Goal: Task Accomplishment & Management: Complete application form

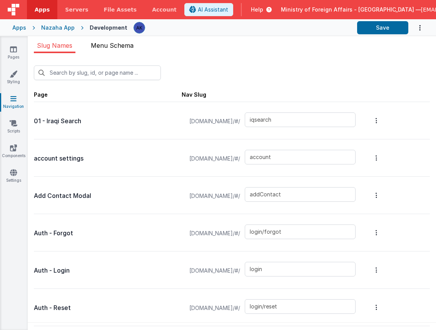
click at [121, 46] on span "Menu Schema" at bounding box center [112, 46] width 43 height 8
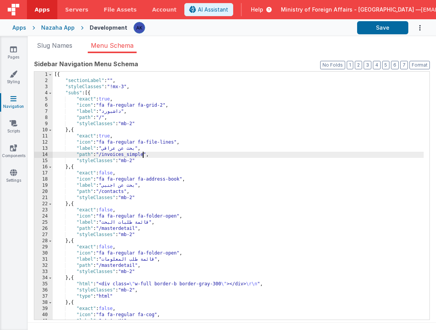
click at [144, 156] on div "[{ "sectionLabel" : "" , "styleClasses" : "!mx-3" , "subs" : [{ "exact" : true …" at bounding box center [238, 202] width 371 height 260
click at [378, 30] on button "Save" at bounding box center [382, 27] width 51 height 13
click at [21, 48] on link "Pages" at bounding box center [14, 52] width 28 height 15
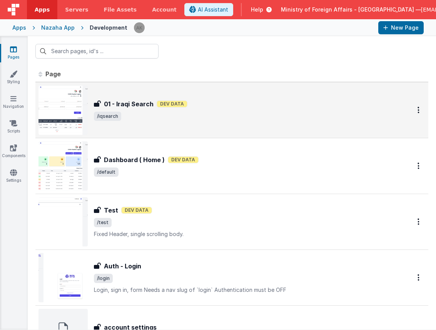
click at [82, 102] on img at bounding box center [62, 109] width 49 height 49
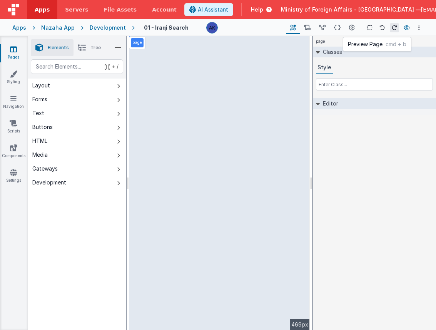
click at [408, 29] on icon at bounding box center [407, 27] width 6 height 5
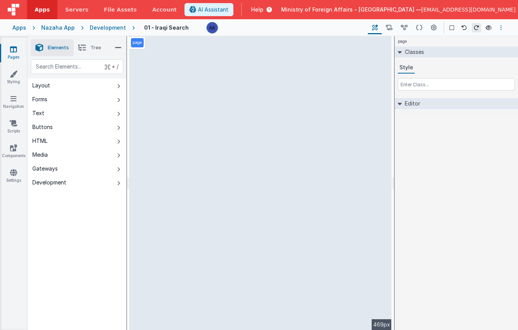
click at [502, 28] on button "Options" at bounding box center [500, 27] width 9 height 9
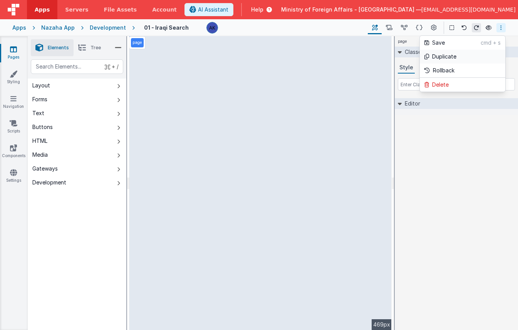
click at [459, 57] on link "Duplicate" at bounding box center [462, 57] width 85 height 14
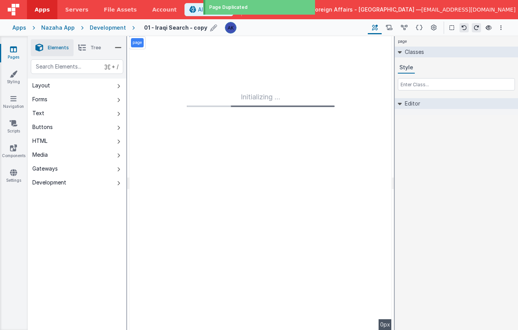
click at [210, 26] on icon at bounding box center [213, 27] width 7 height 11
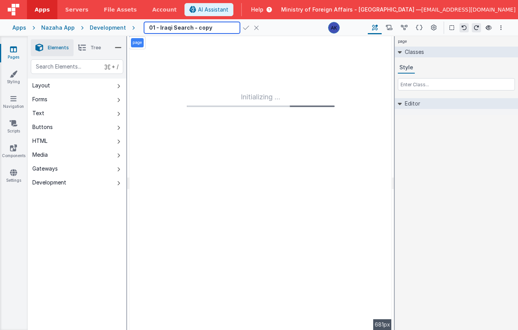
click at [150, 30] on input "01 - Iraqi Search - copy" at bounding box center [192, 28] width 96 height 12
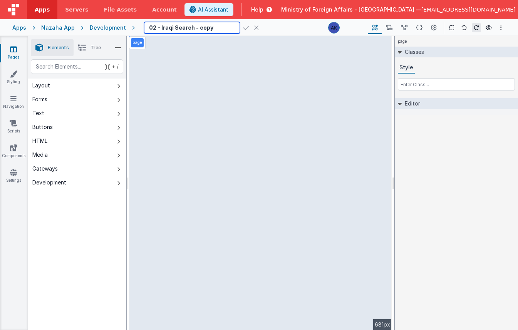
click at [160, 27] on input "02 - Iraqi Search - copy" at bounding box center [192, 28] width 96 height 12
type input "02 - Alien Search"
click at [243, 27] on icon at bounding box center [246, 27] width 6 height 11
click at [346, 89] on div "page --> 681px" at bounding box center [260, 183] width 262 height 294
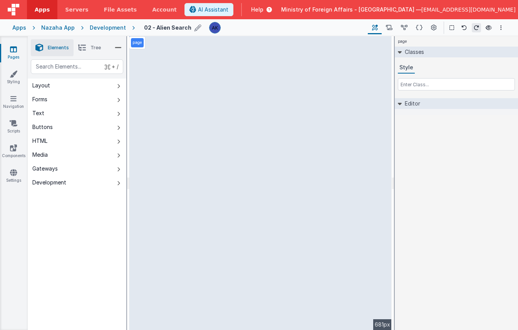
click at [335, 83] on div "page --> 681px" at bounding box center [260, 183] width 262 height 294
click at [335, 86] on div "page --> 681px" at bounding box center [260, 183] width 262 height 294
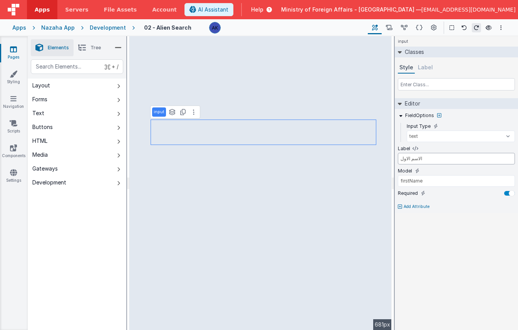
click at [401, 160] on input "الاسم الاول" at bounding box center [456, 159] width 117 height 12
click at [419, 160] on input "الاسم الاول" at bounding box center [456, 159] width 117 height 12
type input "الاسم الاب"
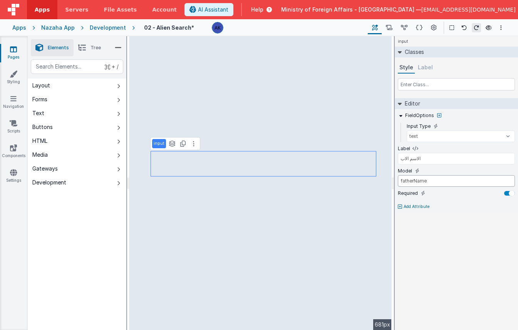
click at [414, 181] on input "fatherName" at bounding box center [456, 181] width 117 height 12
type input "familyName"
click at [404, 158] on input "الاسم الاب" at bounding box center [456, 159] width 117 height 12
type input "h"
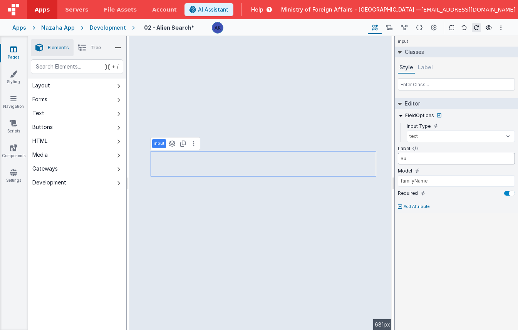
type input "S"
type input "الاسم الجد"
type input "grandName"
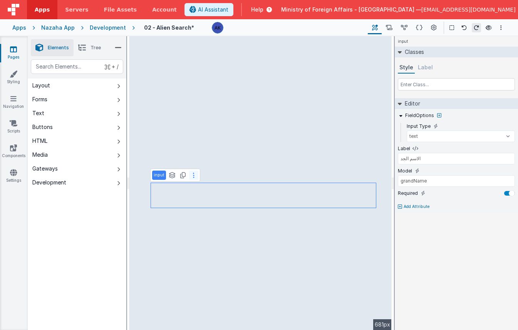
click at [191, 172] on button at bounding box center [193, 175] width 9 height 9
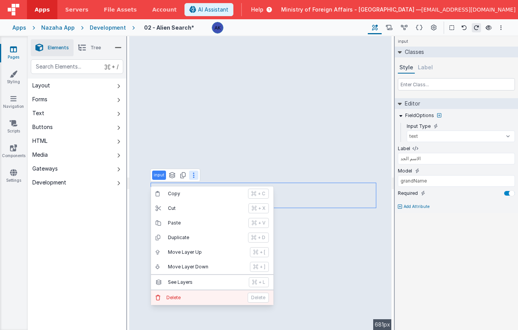
click at [188, 293] on button "Delete Delete" at bounding box center [212, 297] width 122 height 15
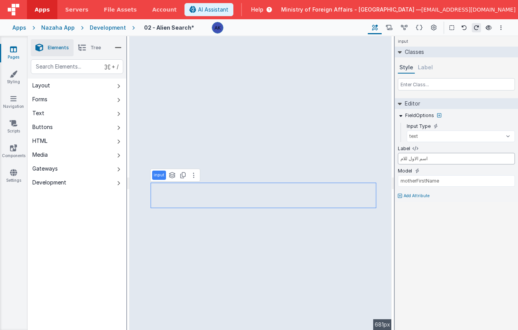
drag, startPoint x: 435, startPoint y: 160, endPoint x: 394, endPoint y: 158, distance: 41.2
click at [395, 158] on div "FieldOptions Input Type text number password email Label اسم الاول للام Model m…" at bounding box center [456, 155] width 123 height 93
type input "h"
type input "اسم الاب للام"
type input "motherFatherName"
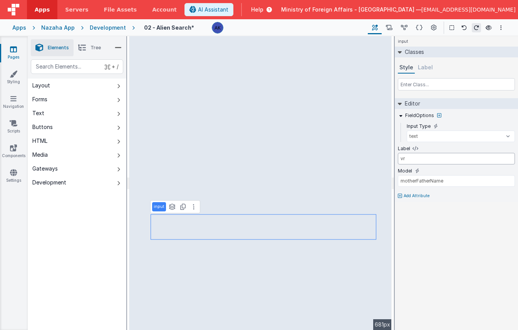
type input "v"
type input "رقم الجواز (Passport No)"
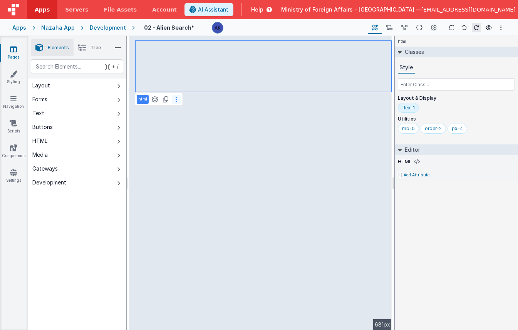
click at [176, 96] on icon at bounding box center [177, 99] width 2 height 6
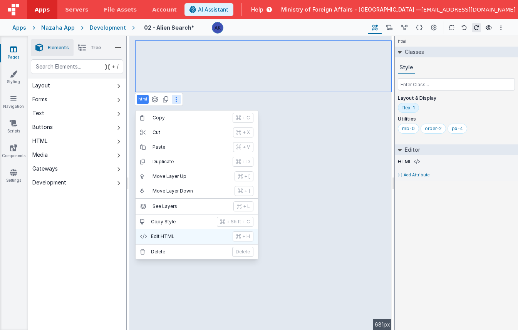
click at [191, 240] on button "Edit HTML + H" at bounding box center [197, 236] width 122 height 15
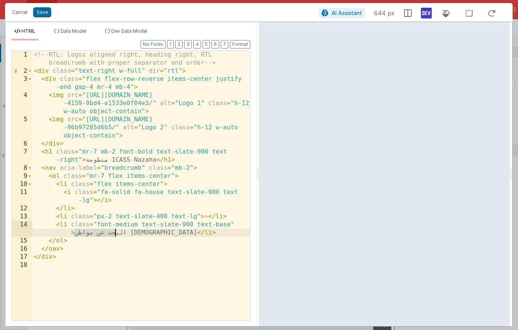
drag, startPoint x: 76, startPoint y: 233, endPoint x: 115, endPoint y: 233, distance: 39.3
click at [115, 233] on div "<!-- RTL: Logos aligned right, heading right, RTL breadcrumb with proper separa…" at bounding box center [141, 198] width 218 height 294
click at [36, 11] on button "Save" at bounding box center [42, 12] width 18 height 10
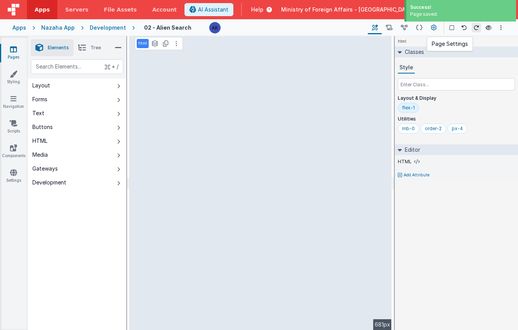
click at [432, 28] on icon at bounding box center [434, 28] width 6 height 8
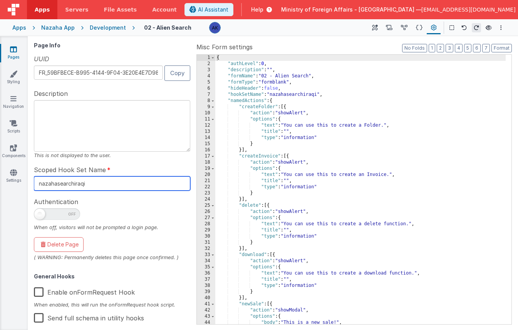
click at [126, 188] on input "nazahasearchiraqi" at bounding box center [112, 183] width 156 height 14
type input "nazahasearchalien"
click at [115, 187] on input "nazahasearchalien" at bounding box center [112, 183] width 156 height 14
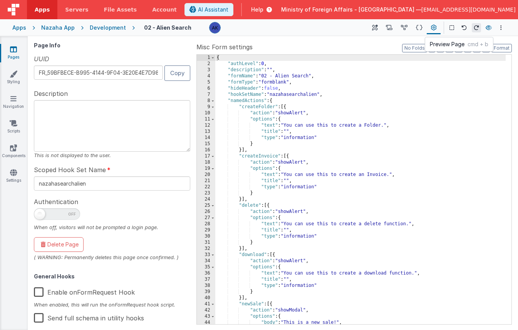
click at [489, 28] on icon at bounding box center [488, 27] width 6 height 5
click at [378, 27] on button at bounding box center [375, 27] width 14 height 13
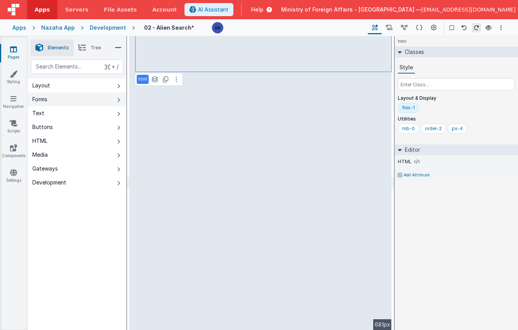
click at [82, 98] on button "Forms" at bounding box center [77, 99] width 99 height 14
select select "required"
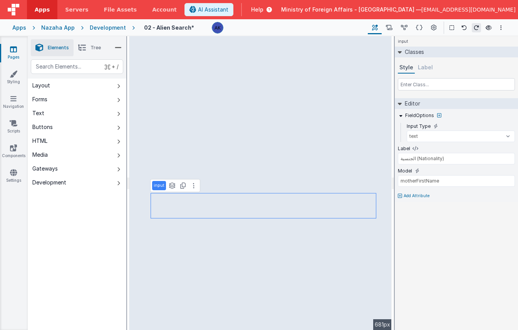
type input "Select a Toy (Select item)"
select select "required"
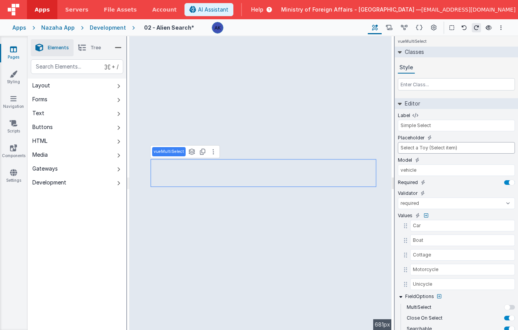
drag, startPoint x: 460, startPoint y: 148, endPoint x: 391, endPoint y: 143, distance: 69.1
click at [391, 143] on div "Elements Tree + / Layout Forms Text Buttons HTML Media Gateways Development Pag…" at bounding box center [273, 183] width 490 height 294
paste input "الجنسية (Nationality"
type input "الجنسية (Nationality)"
drag, startPoint x: 451, startPoint y: 150, endPoint x: 390, endPoint y: 146, distance: 60.9
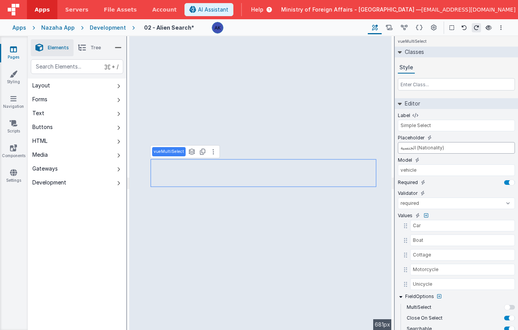
click at [251, 110] on div "Elements Tree + / Layout Forms Text Buttons HTML Media Gateways Development Pag…" at bounding box center [273, 183] width 490 height 294
drag, startPoint x: 453, startPoint y: 128, endPoint x: 385, endPoint y: 123, distance: 69.1
click at [245, 86] on div "Elements Tree + / Layout Forms Text Buttons HTML Media Gateways Development Pag…" at bounding box center [273, 183] width 490 height 294
paste input "الجنسية (Nationality)"
type input "الجنسية (Nationality)"
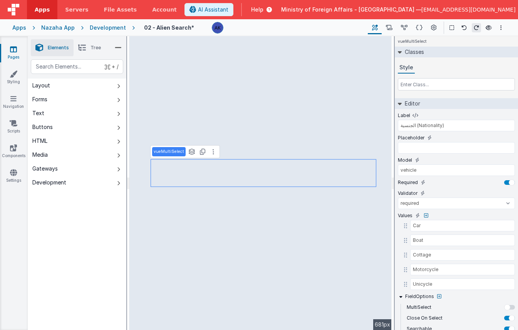
type input "الجنسية (Nationality)"
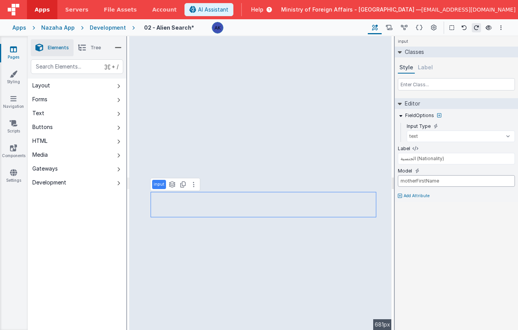
drag, startPoint x: 443, startPoint y: 183, endPoint x: 393, endPoint y: 180, distance: 50.1
click at [393, 180] on div "Elements Tree + / Layout Forms Text Buttons HTML Media Gateways Development Pag…" at bounding box center [273, 183] width 490 height 294
click at [447, 179] on input "motherFirstName" at bounding box center [456, 181] width 117 height 12
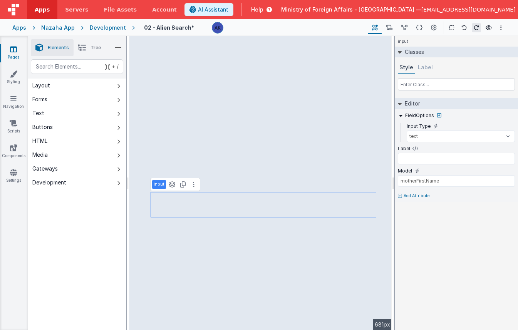
select select "required"
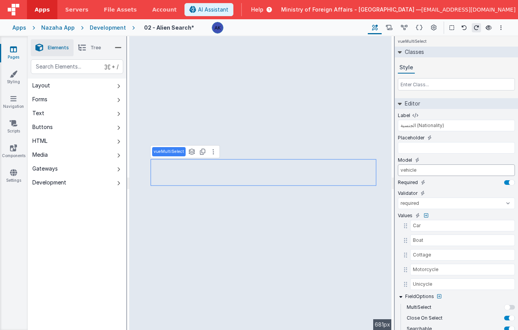
click at [417, 171] on input "vehicle" at bounding box center [456, 170] width 117 height 12
drag, startPoint x: 417, startPoint y: 171, endPoint x: 390, endPoint y: 171, distance: 27.3
click at [253, 134] on div "Elements Tree + / Layout Forms Text Buttons HTML Media Gateways Development Pag…" at bounding box center [273, 183] width 490 height 294
paste input "motherFirstNam"
drag, startPoint x: 455, startPoint y: 170, endPoint x: 389, endPoint y: 167, distance: 66.3
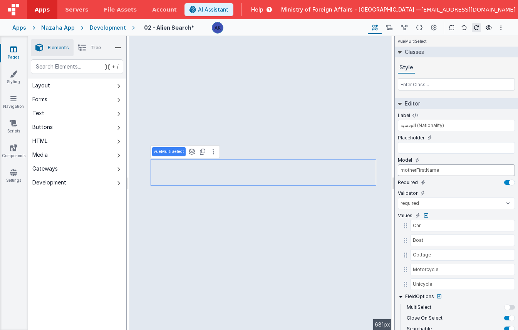
click at [255, 131] on div "Elements Tree + / Layout Forms Text Buttons HTML Media Gateways Development Pag…" at bounding box center [273, 183] width 490 height 294
type input "Nationality"
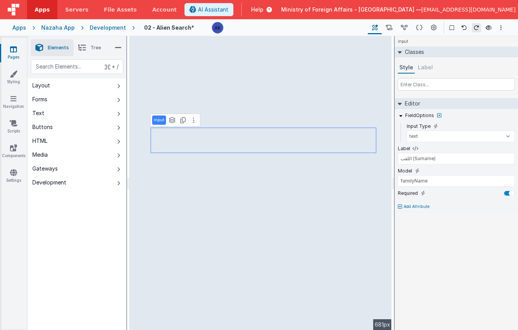
type input "الجنسية (Nationality)"
type input "motherFirstName"
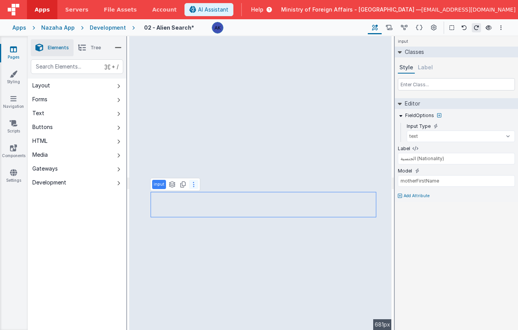
click at [190, 185] on button at bounding box center [193, 184] width 9 height 9
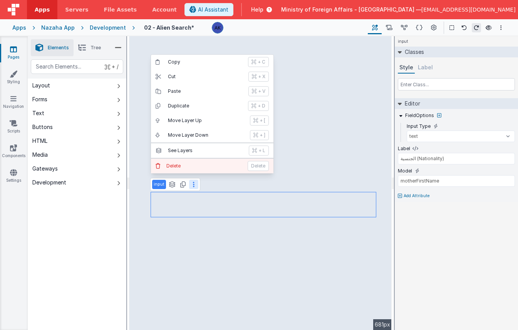
click at [192, 172] on button "Delete Delete" at bounding box center [212, 166] width 122 height 15
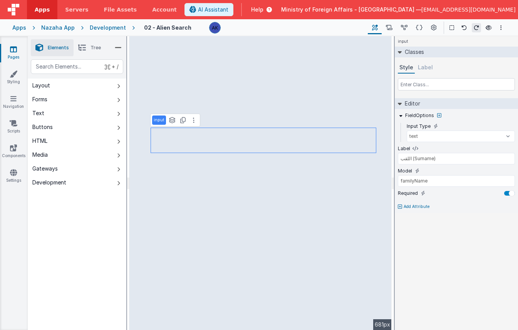
type input "الاسم الاول (First Name)"
type input "firstName"
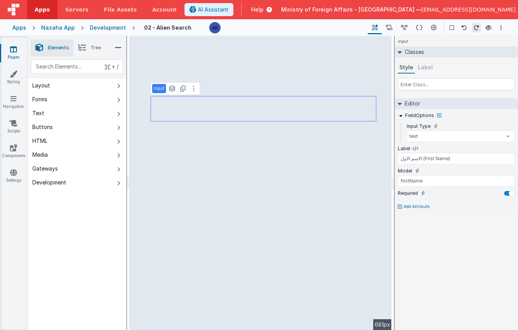
type input "اللقب (Surname)"
type input "familyName"
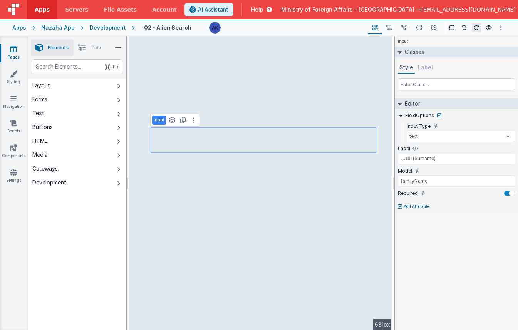
type input "الاسم الاول (First Name)"
type input "firstName"
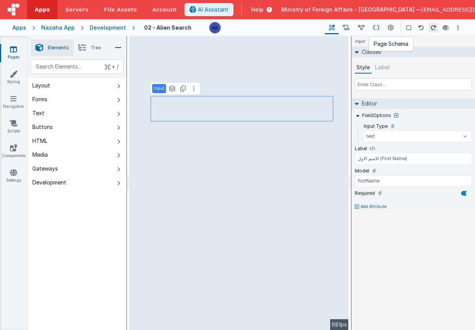
click at [377, 27] on icon at bounding box center [376, 28] width 7 height 8
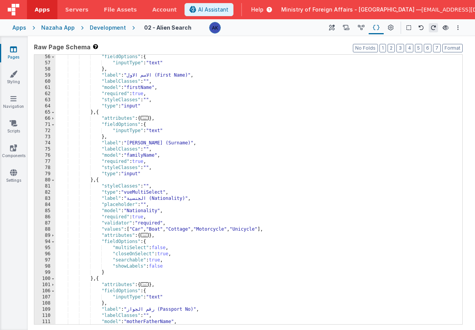
scroll to position [233, 0]
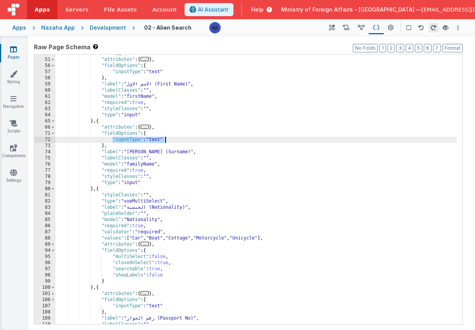
drag, startPoint x: 113, startPoint y: 140, endPoint x: 187, endPoint y: 138, distance: 73.5
click at [187, 138] on div ""fields" : [{ "attributes" : { ... } , "fieldOptions" : { "inputType" : "text" …" at bounding box center [255, 191] width 401 height 282
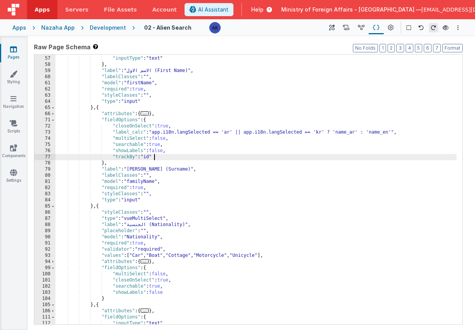
scroll to position [246, 0]
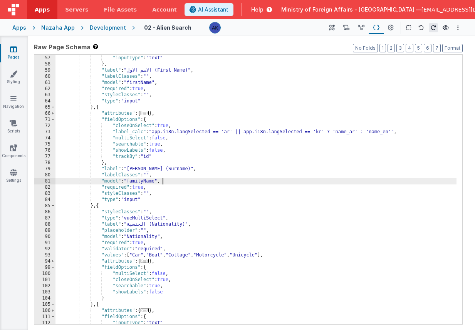
click at [189, 181] on div ""fieldOptions" : { "inputType" : "text" } , "label" : "الاسم الاول (First Name)…" at bounding box center [255, 190] width 401 height 282
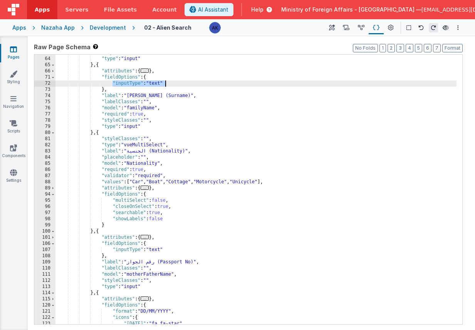
scroll to position [289, 0]
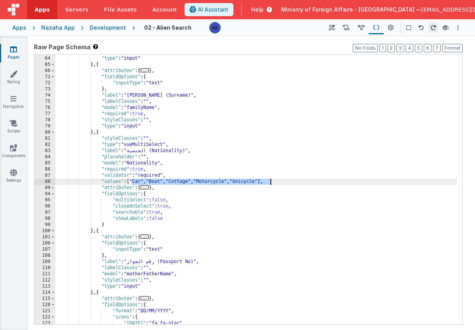
drag, startPoint x: 132, startPoint y: 182, endPoint x: 271, endPoint y: 182, distance: 139.4
click at [271, 182] on div ""styleClasses" : "" , "type" : "input" } , { "attributes" : { ... } , "fieldOpt…" at bounding box center [255, 190] width 401 height 282
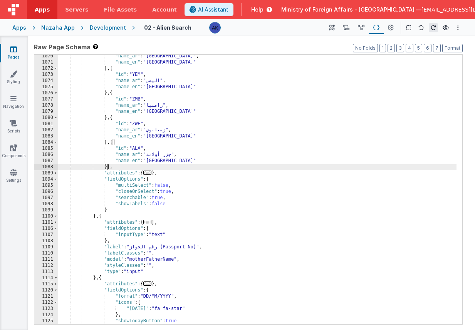
scroll to position [6469, 0]
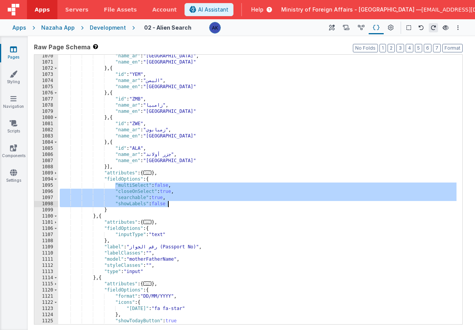
drag, startPoint x: 115, startPoint y: 186, endPoint x: 188, endPoint y: 202, distance: 74.1
click at [188, 202] on div ""name_ar" : "الصحراء الغربية" , "name_en" : "Western Sahara" } , { "id" : "YEM"…" at bounding box center [257, 194] width 398 height 282
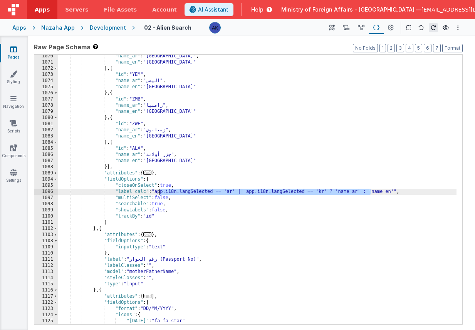
drag, startPoint x: 369, startPoint y: 191, endPoint x: 158, endPoint y: 194, distance: 211.0
click at [158, 194] on div ""name_ar" : "الصحراء الغربية" , "name_en" : "Western Sahara" } , { "id" : "YEM"…" at bounding box center [257, 194] width 398 height 282
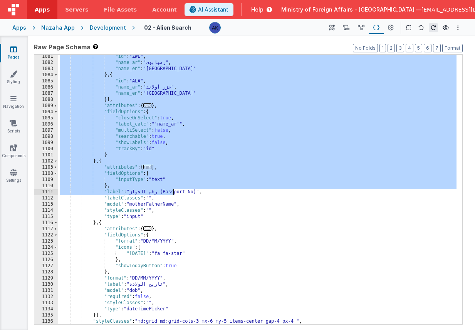
scroll to position [6534, 0]
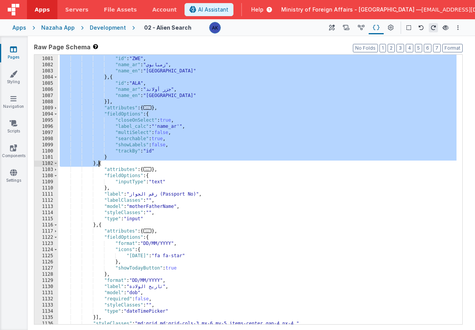
drag, startPoint x: 102, startPoint y: 84, endPoint x: 97, endPoint y: 164, distance: 79.8
click at [97, 164] on div "} , { "id" : "ZWE" , "name_ar" : "زمبابوي" , "name_en" : "Zimbabwe" } , { "id" …" at bounding box center [257, 191] width 398 height 282
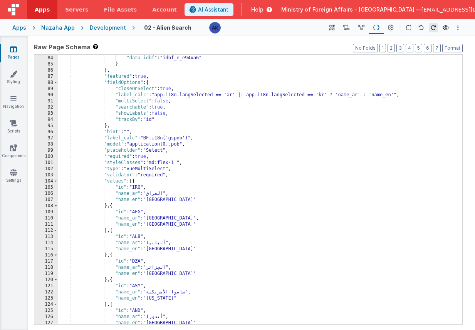
scroll to position [394, 0]
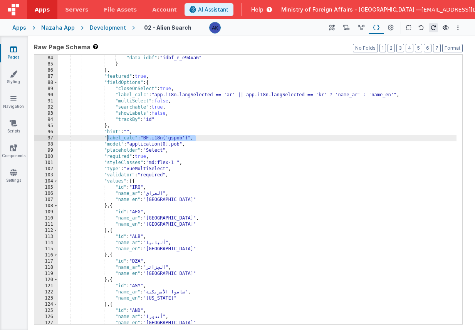
drag, startPoint x: 196, startPoint y: 137, endPoint x: 106, endPoint y: 140, distance: 89.7
click at [106, 140] on div ""formElement" : { "data-idbf" : "idbf_e_e94xa6" } } , "featured" : true , "fiel…" at bounding box center [257, 190] width 398 height 282
click at [135, 139] on div ""formElement" : { "data-idbf" : "idbf_e_e94xa6" } } , "featured" : true , "fiel…" at bounding box center [257, 190] width 398 height 282
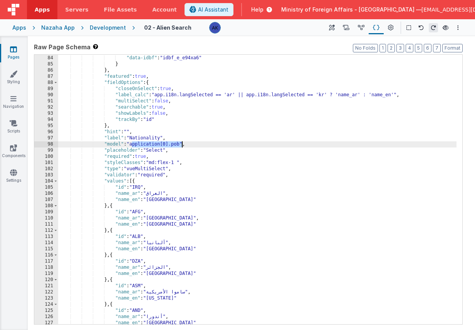
drag, startPoint x: 132, startPoint y: 146, endPoint x: 181, endPoint y: 142, distance: 49.0
click at [181, 142] on div ""formElement" : { "data-idbf" : "idbf_e_e94xa6" } } , "featured" : true , "fiel…" at bounding box center [257, 190] width 398 height 282
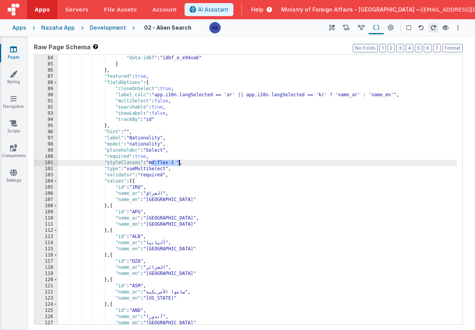
drag, startPoint x: 152, startPoint y: 163, endPoint x: 178, endPoint y: 162, distance: 26.2
click at [178, 162] on div ""formElement" : { "data-idbf" : "idbf_e_e94xa6" } } , "featured" : true , "fiel…" at bounding box center [257, 190] width 398 height 282
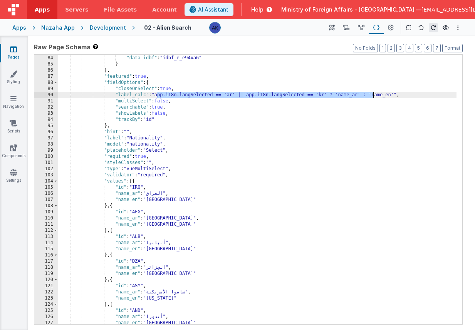
drag, startPoint x: 157, startPoint y: 95, endPoint x: 372, endPoint y: 96, distance: 215.2
click at [372, 96] on div ""formElement" : { "data-idbf" : "idbf_e_e94xa6" } } , "featured" : true , "fiel…" at bounding box center [257, 190] width 398 height 282
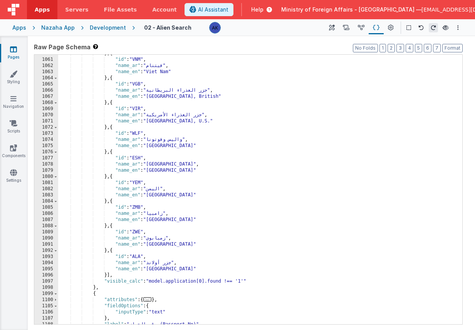
scroll to position [6418, 0]
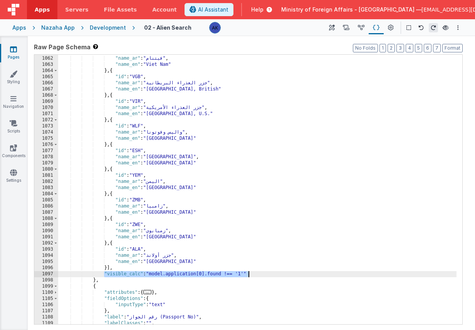
drag, startPoint x: 105, startPoint y: 274, endPoint x: 269, endPoint y: 274, distance: 164.8
click at [269, 274] on div ""id" : "VNM" , "name_ar" : "فيتنام" , "name_en" : "Viet Nam" } , { "id" : "VGB"…" at bounding box center [257, 190] width 398 height 282
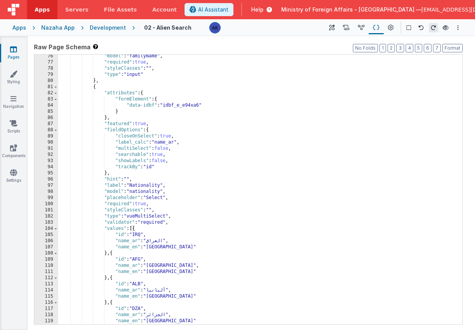
scroll to position [346, 0]
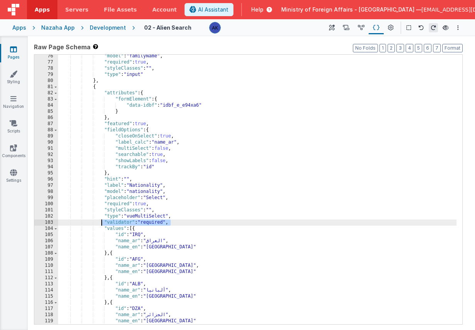
drag, startPoint x: 170, startPoint y: 223, endPoint x: 102, endPoint y: 223, distance: 67.8
click at [102, 223] on div ""model" : "familyName" , "required" : true , "styleClasses" : "" , "type" : "in…" at bounding box center [257, 194] width 398 height 282
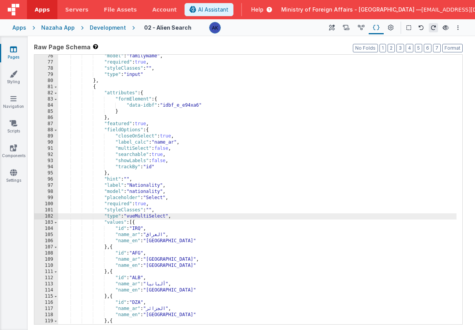
click at [175, 145] on div ""model" : "familyName" , "required" : true , "styleClasses" : "" , "type" : "in…" at bounding box center [257, 194] width 398 height 282
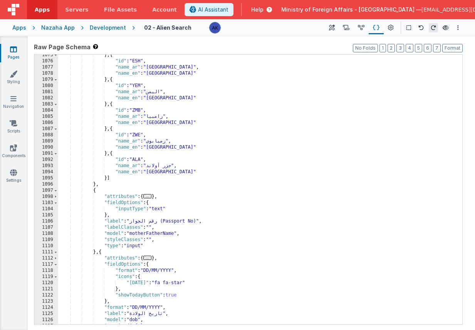
scroll to position [6501, 0]
click at [18, 102] on link "Navigation" at bounding box center [14, 102] width 28 height 15
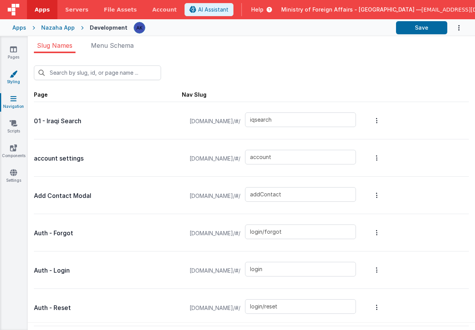
click at [16, 77] on icon at bounding box center [14, 74] width 8 height 8
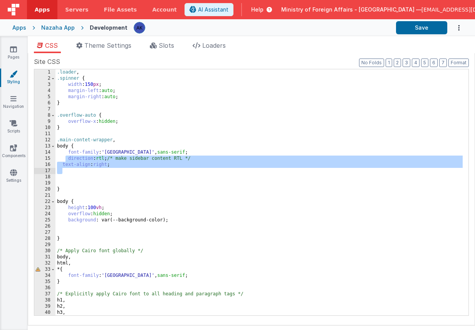
drag, startPoint x: 66, startPoint y: 158, endPoint x: 295, endPoint y: 169, distance: 229.0
click at [295, 169] on div ".loader , .spinner { width : 150 px ; margin-left : auto ; margin-right : auto …" at bounding box center [258, 198] width 407 height 258
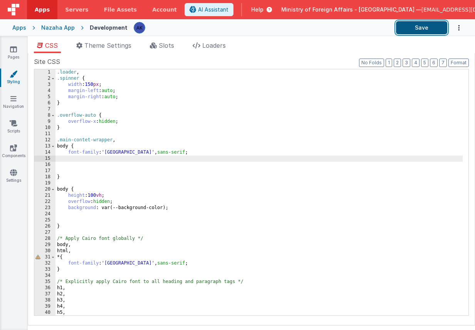
click at [420, 25] on button "Save" at bounding box center [421, 27] width 51 height 13
click at [7, 52] on link "Pages" at bounding box center [14, 52] width 28 height 15
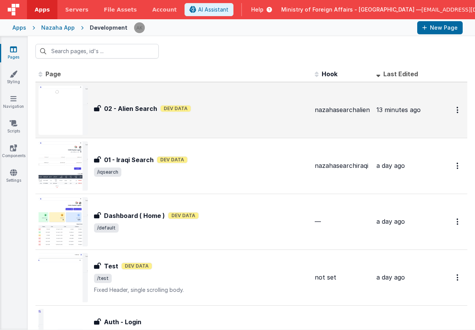
click at [78, 102] on img at bounding box center [62, 109] width 49 height 49
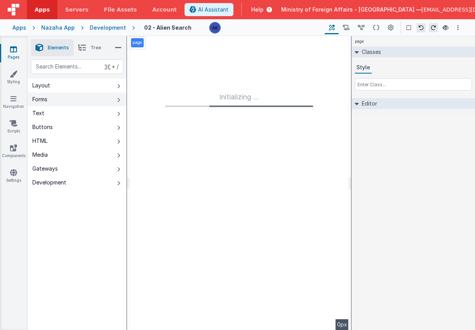
click at [90, 95] on button "Forms" at bounding box center [77, 99] width 99 height 14
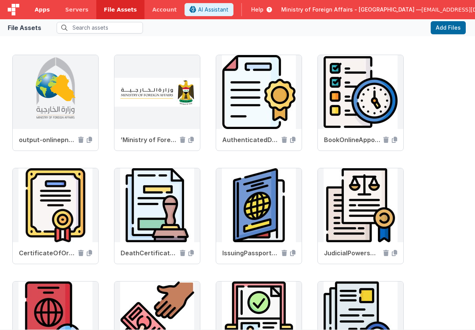
click at [45, 13] on span "Apps" at bounding box center [42, 10] width 15 height 8
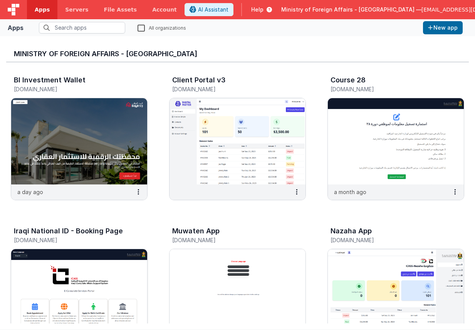
click at [110, 264] on img at bounding box center [79, 292] width 136 height 86
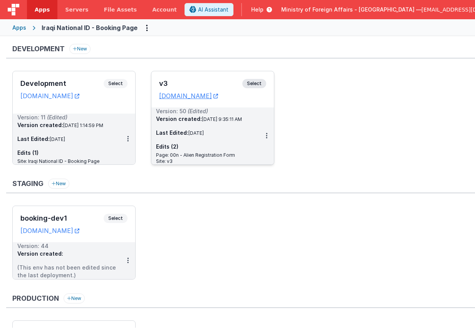
click at [258, 83] on span "Select" at bounding box center [254, 83] width 24 height 9
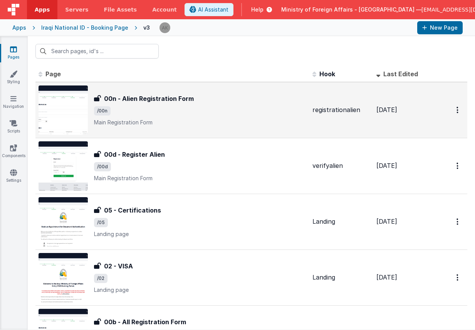
click at [80, 106] on img at bounding box center [62, 109] width 49 height 49
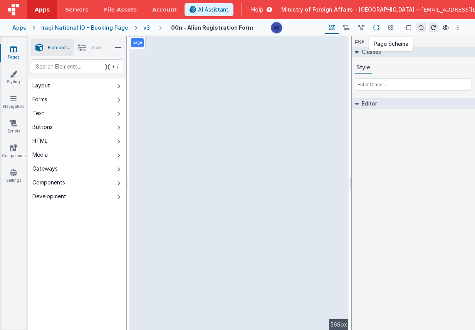
click at [379, 29] on icon at bounding box center [376, 28] width 7 height 8
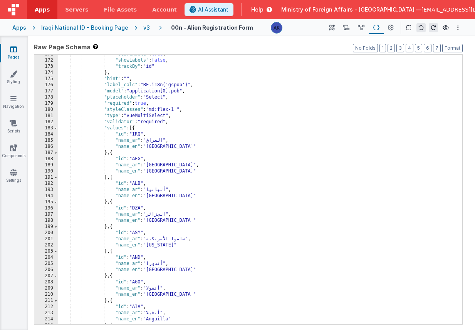
scroll to position [440, 0]
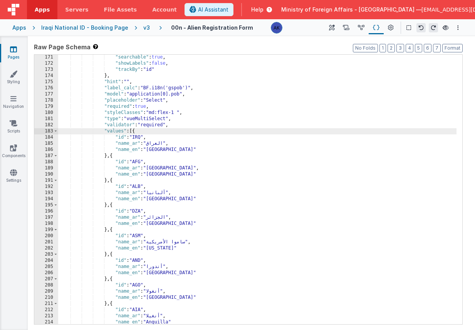
click at [135, 130] on div ""searchable" : true , "showLabels" : false , "trackBy" : "id" } , "hint" : "" ,…" at bounding box center [257, 195] width 398 height 282
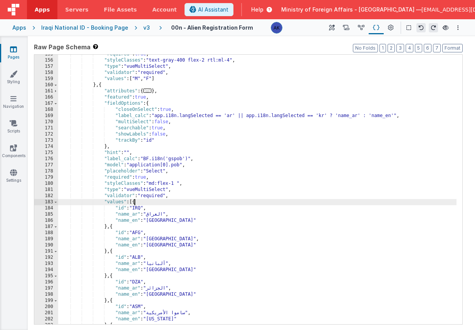
scroll to position [408, 0]
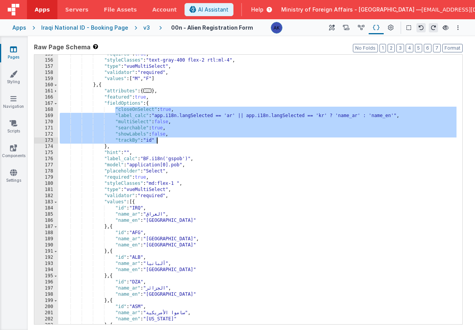
drag, startPoint x: 115, startPoint y: 109, endPoint x: 173, endPoint y: 139, distance: 65.3
click at [173, 139] on div ""required" : true , "styleClasses" : "text-gray-400 flex-2 rtl:ml-4" , "type" :…" at bounding box center [257, 192] width 398 height 282
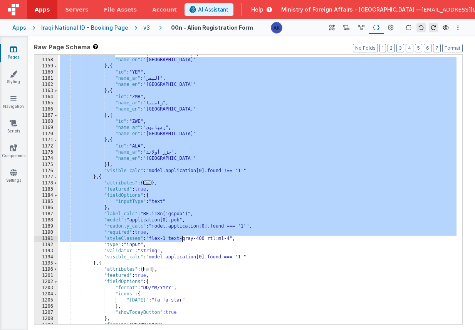
scroll to position [3225, 0]
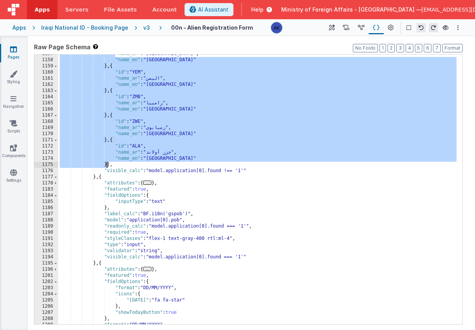
drag, startPoint x: 104, startPoint y: 154, endPoint x: 105, endPoint y: 162, distance: 9.1
click at [105, 162] on div ""name_ar" : "الصحراء الغربية" , "name_en" : "Western Sahara" } , { "id" : "YEM"…" at bounding box center [257, 192] width 398 height 282
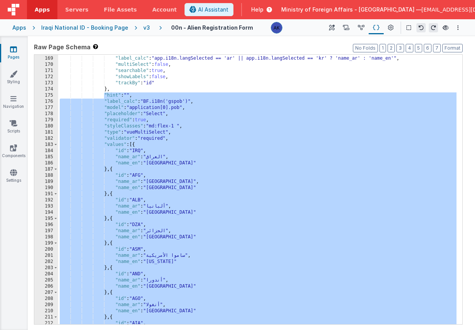
scroll to position [434, 0]
click at [114, 107] on div ""closeOnSelect" : true , "label_calc" : "app.i18n.langSelected == 'ar' || app.i…" at bounding box center [257, 190] width 398 height 282
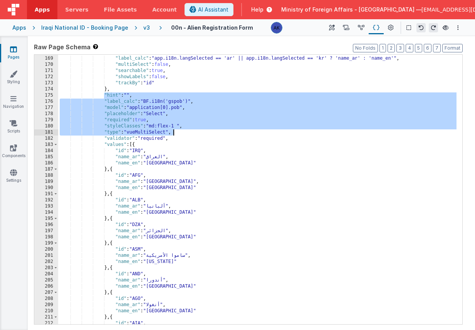
drag, startPoint x: 105, startPoint y: 96, endPoint x: 177, endPoint y: 134, distance: 81.8
click at [177, 134] on div ""closeOnSelect" : true , "label_calc" : "app.i18n.langSelected == 'ar' || app.i…" at bounding box center [257, 190] width 398 height 282
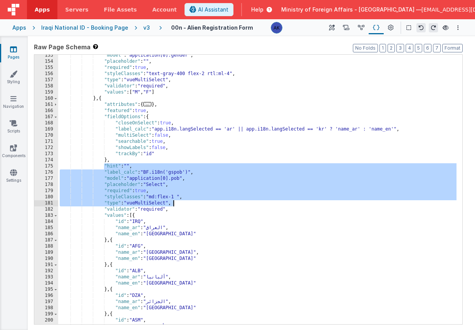
scroll to position [402, 0]
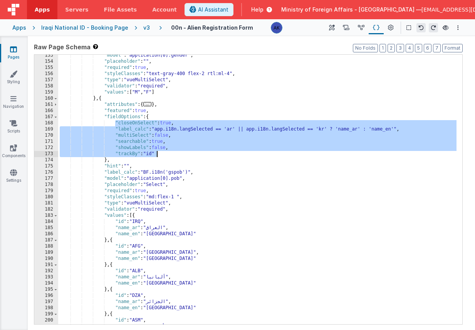
drag, startPoint x: 116, startPoint y: 124, endPoint x: 189, endPoint y: 154, distance: 78.7
click at [189, 154] on div ""model" : "application[0].gender" , "placeholder" : "" , "required" : true , "s…" at bounding box center [257, 193] width 398 height 282
click at [167, 112] on div ""model" : "application[0].gender" , "placeholder" : "" , "required" : true , "s…" at bounding box center [257, 193] width 398 height 282
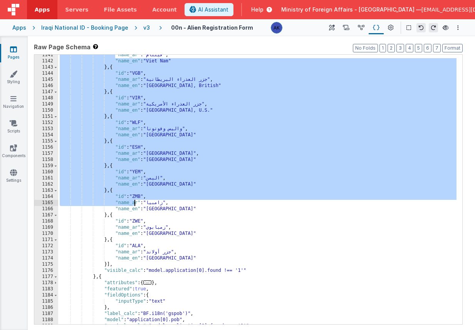
scroll to position [3183, 0]
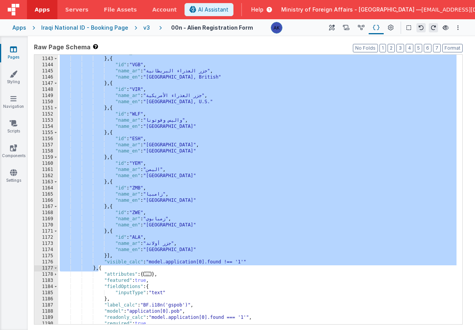
drag, startPoint x: 101, startPoint y: 97, endPoint x: 99, endPoint y: 269, distance: 171.7
click at [99, 269] on div ""name_en" : "Viet Nam" } , { "id" : "VGB" , "name_ar" : "[GEOGRAPHIC_DATA]" , "…" at bounding box center [257, 191] width 398 height 282
click at [13, 122] on icon at bounding box center [14, 123] width 8 height 8
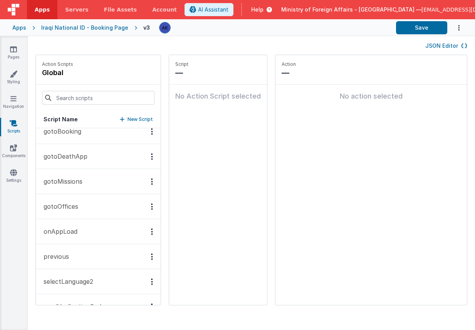
scroll to position [115, 0]
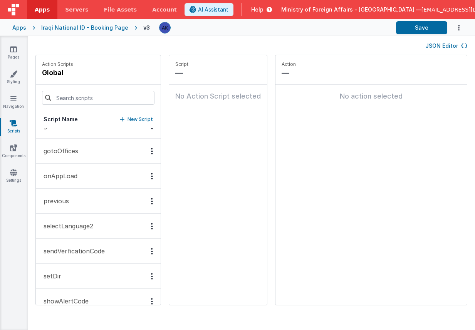
click at [86, 171] on button "onAppLoad" at bounding box center [98, 176] width 125 height 25
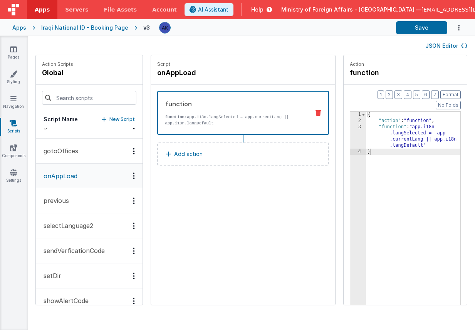
click at [90, 277] on button "setDir" at bounding box center [89, 275] width 107 height 25
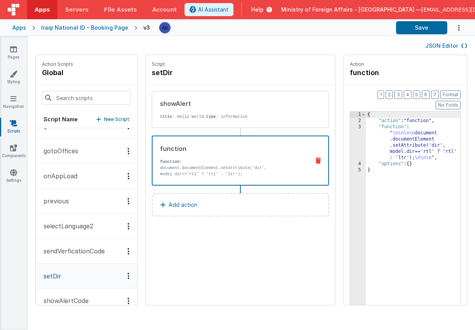
click at [228, 165] on p "document.documentElement.setAttribute('dir', model.dir=='rtl' ? 'rtl' : 'ltr');" at bounding box center [229, 171] width 139 height 12
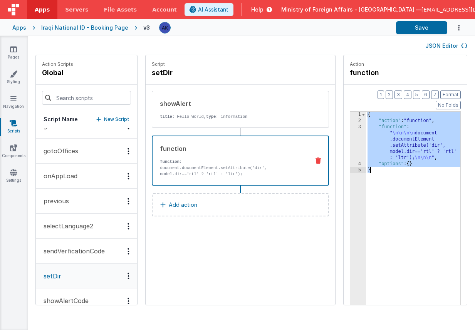
drag, startPoint x: 368, startPoint y: 105, endPoint x: 390, endPoint y: 170, distance: 67.9
click at [390, 170] on div "{ "action" : "function" , "function" : " \n\n\n\n document .documentElement .se…" at bounding box center [413, 232] width 94 height 240
click at [15, 52] on icon at bounding box center [13, 49] width 7 height 8
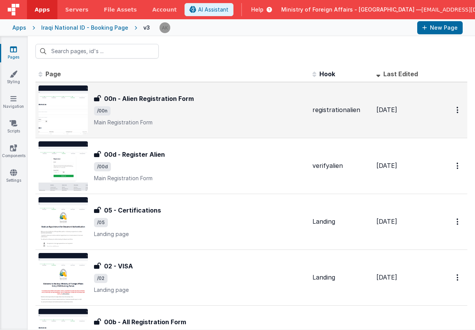
click at [85, 122] on img at bounding box center [62, 109] width 49 height 49
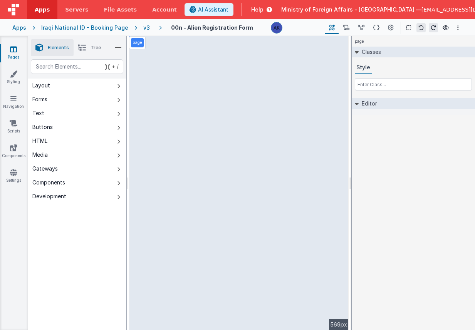
select select "required"
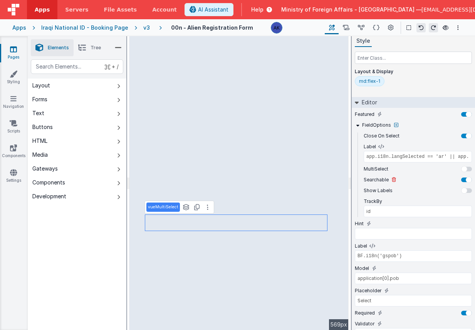
scroll to position [44, 0]
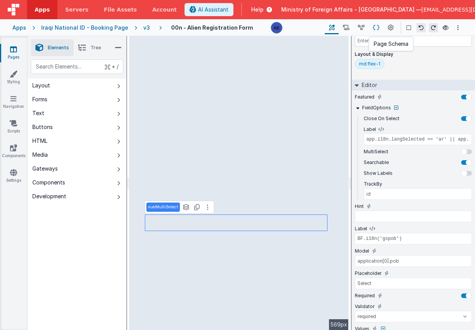
click at [380, 28] on button at bounding box center [375, 27] width 15 height 13
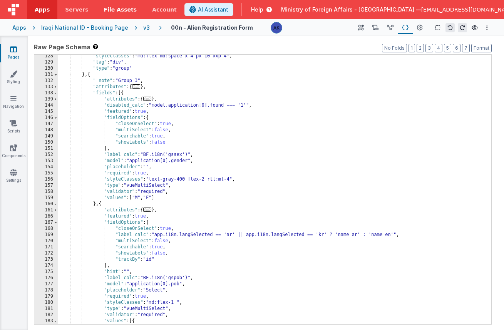
scroll to position [343, 0]
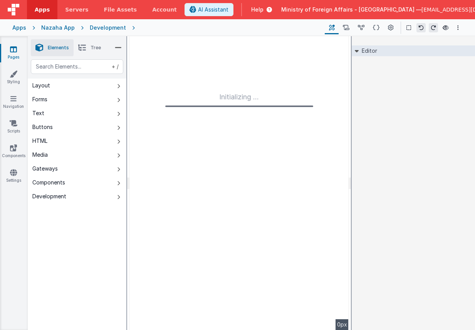
click at [105, 27] on div "Development" at bounding box center [108, 28] width 36 height 8
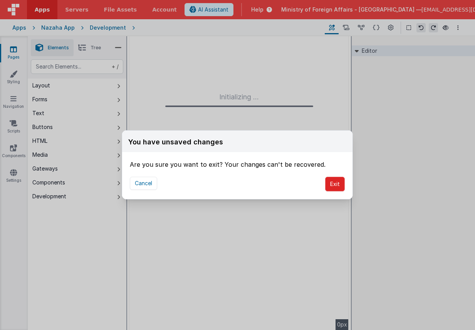
click at [335, 187] on button "Exit" at bounding box center [335, 184] width 20 height 15
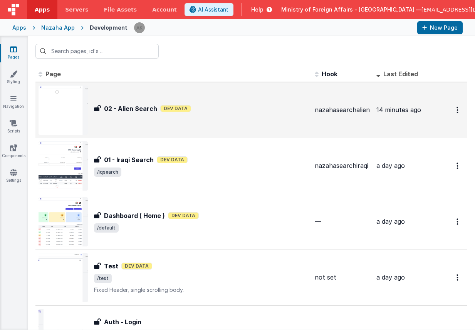
click at [72, 112] on img at bounding box center [62, 109] width 49 height 49
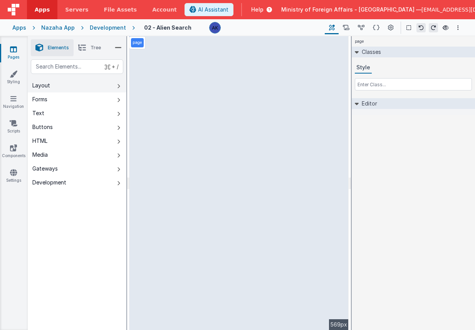
click at [119, 87] on icon at bounding box center [118, 86] width 3 height 6
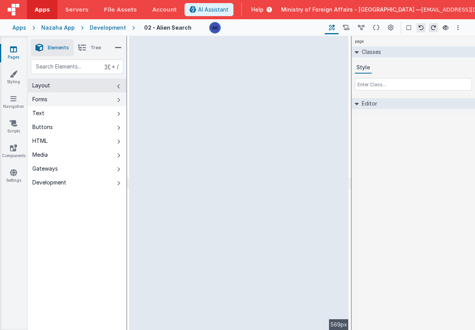
click at [115, 96] on button "Forms" at bounding box center [77, 99] width 99 height 14
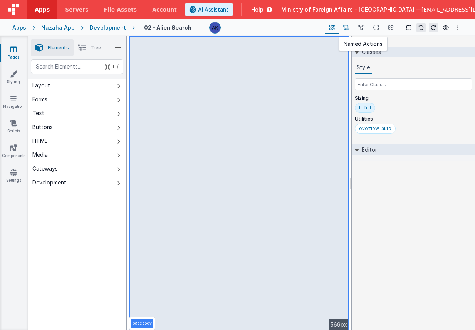
click at [346, 28] on icon at bounding box center [346, 28] width 7 height 8
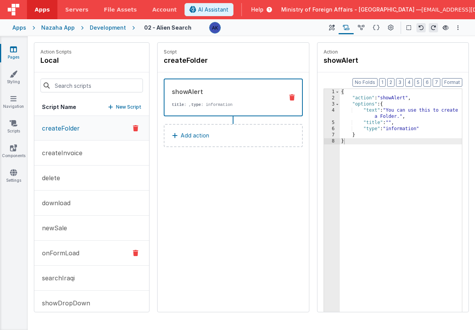
click at [107, 249] on button "onFormLoad" at bounding box center [91, 253] width 115 height 25
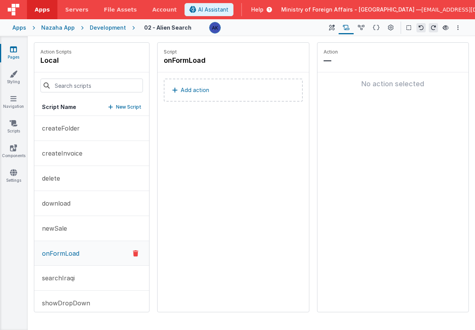
click at [215, 95] on button "Add action" at bounding box center [233, 90] width 139 height 23
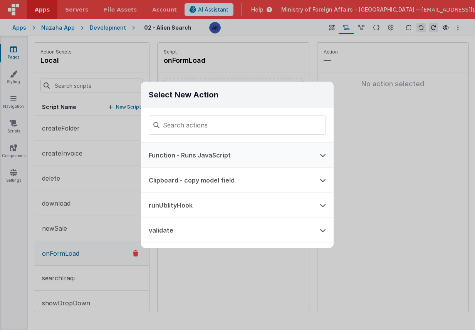
click at [227, 147] on button "Function - Runs JavaScript" at bounding box center [226, 155] width 171 height 25
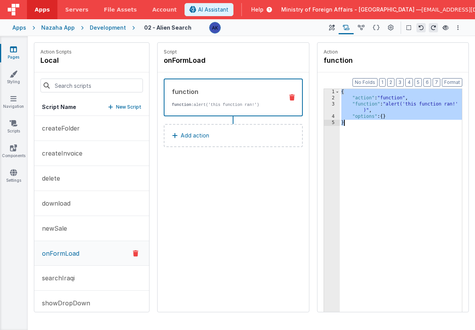
drag, startPoint x: 341, startPoint y: 92, endPoint x: 365, endPoint y: 142, distance: 55.8
click at [365, 142] on div "{ "action" : "function" , "function" : "alert('this function ran!' )" , "option…" at bounding box center [401, 218] width 122 height 259
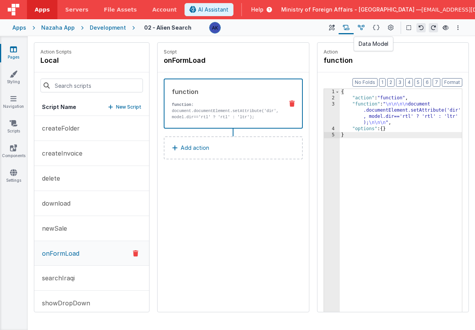
click at [362, 27] on icon at bounding box center [361, 28] width 7 height 8
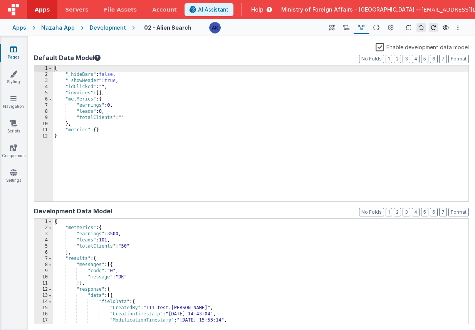
click at [127, 88] on div "{ "_hideBars" : false , "_showHeader" : true , "idClicked" : "" , "invoices" : …" at bounding box center [260, 139] width 415 height 148
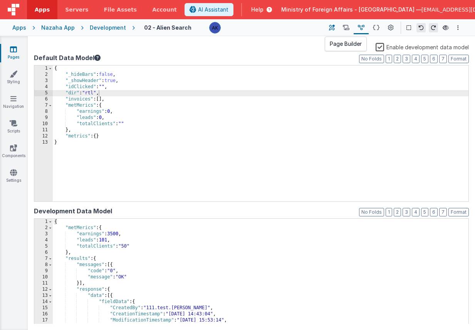
click at [329, 28] on icon at bounding box center [332, 28] width 6 height 8
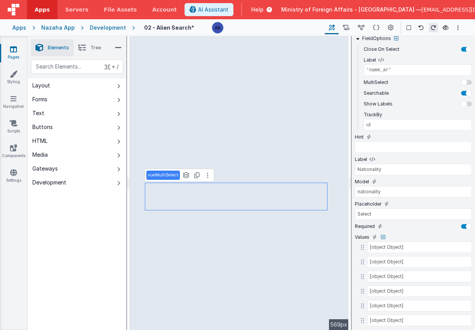
scroll to position [83, 0]
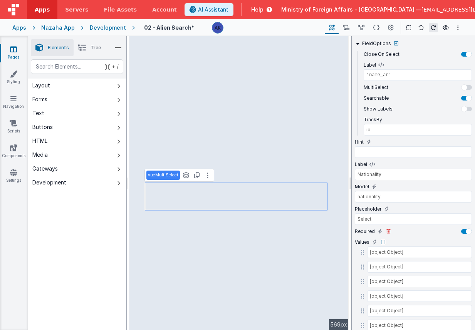
click at [465, 232] on div at bounding box center [466, 231] width 11 height 5
click at [391, 220] on input "Select" at bounding box center [413, 219] width 117 height 12
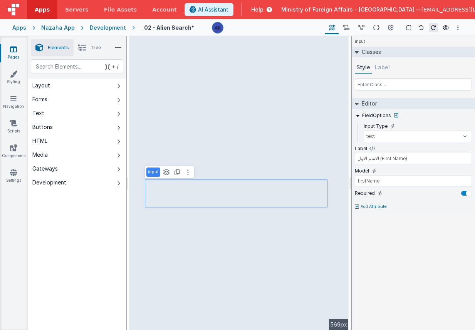
scroll to position [0, 0]
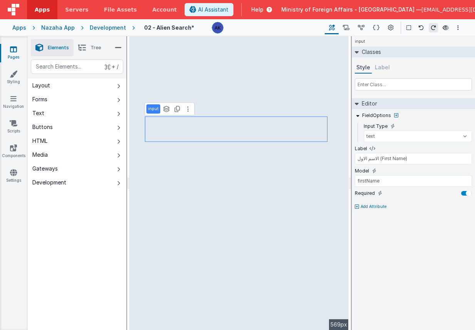
click at [372, 205] on p "Add Attribute" at bounding box center [373, 207] width 26 height 6
type input "featured"
click at [470, 202] on div at bounding box center [466, 204] width 11 height 5
type input "familyName"
type input "اللقب (Surname)"
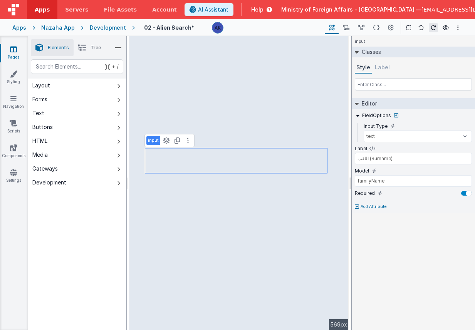
click at [370, 206] on p "Add Attribute" at bounding box center [373, 207] width 26 height 6
type input "featured"
click at [470, 204] on div at bounding box center [466, 204] width 11 height 5
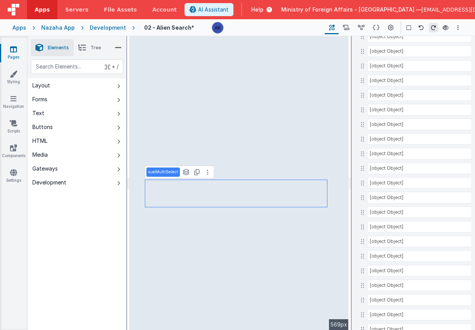
scroll to position [3646, 0]
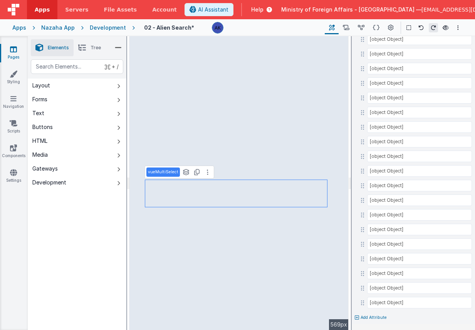
click at [377, 317] on p "Add Attribute" at bounding box center [373, 318] width 26 height 6
type input "feathured"
type input "'name_ar'"
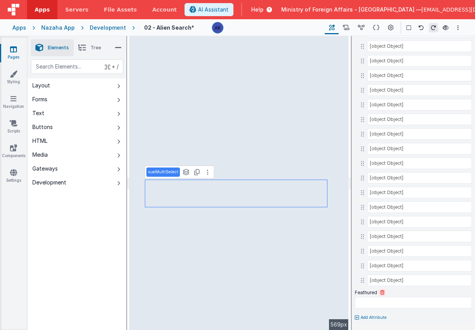
click at [380, 293] on icon at bounding box center [382, 292] width 4 height 5
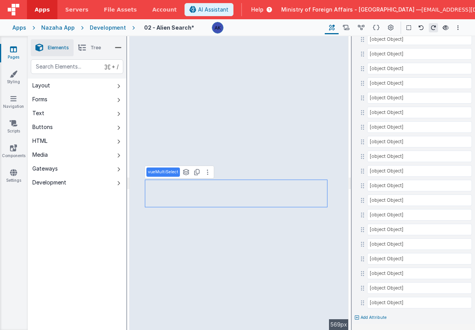
scroll to position [3646, 0]
click at [375, 316] on p "Add Attribute" at bounding box center [373, 318] width 26 height 6
type input "featured"
click at [413, 311] on div at bounding box center [237, 165] width 475 height 330
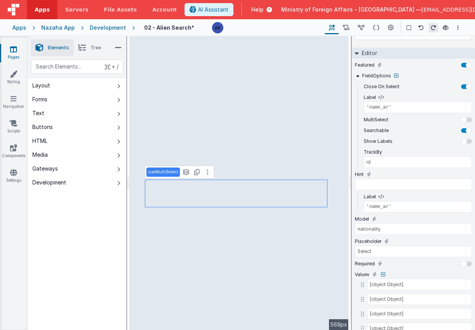
scroll to position [50, 0]
click at [464, 65] on div at bounding box center [466, 66] width 11 height 5
click at [13, 124] on icon at bounding box center [14, 123] width 8 height 8
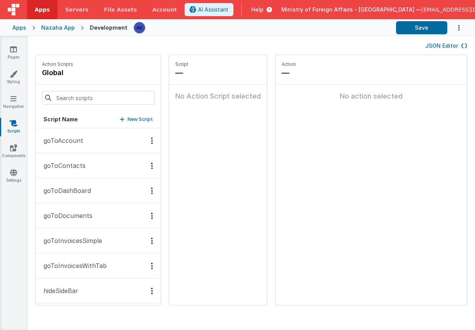
scroll to position [130, 0]
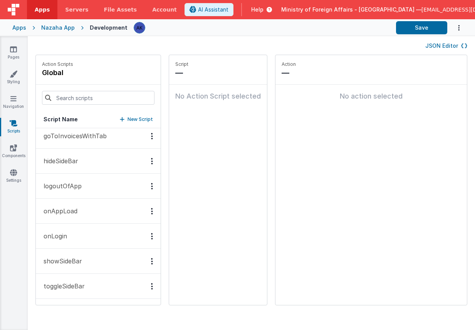
click at [82, 211] on button "onAppLoad" at bounding box center [98, 211] width 125 height 25
click at [203, 110] on button "Add action" at bounding box center [223, 102] width 96 height 23
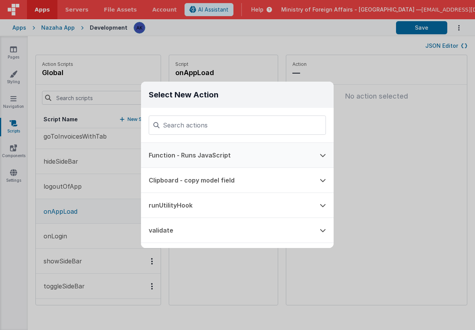
click at [204, 158] on button "Function - Runs JavaScript" at bounding box center [226, 155] width 171 height 25
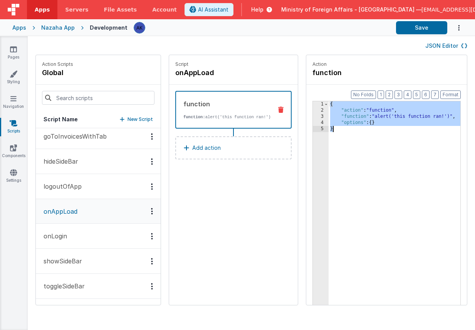
drag, startPoint x: 313, startPoint y: 104, endPoint x: 333, endPoint y: 151, distance: 50.9
click at [333, 151] on div "{ "action" : "function" , "function" : "alert('this function ran!')" , "options…" at bounding box center [402, 221] width 149 height 240
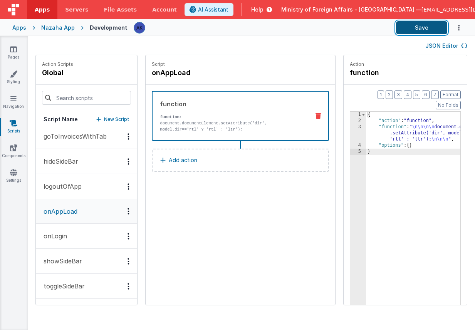
click at [439, 22] on button "Save" at bounding box center [421, 27] width 51 height 13
click at [21, 48] on link "Pages" at bounding box center [14, 52] width 28 height 15
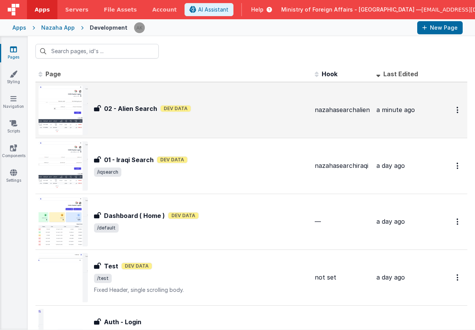
click at [67, 114] on img at bounding box center [62, 109] width 49 height 49
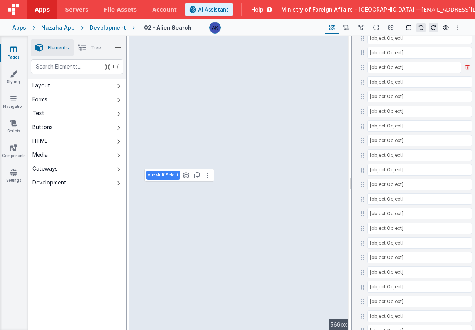
scroll to position [3623, 0]
click at [375, 317] on p "Add Attribute" at bounding box center [373, 318] width 26 height 6
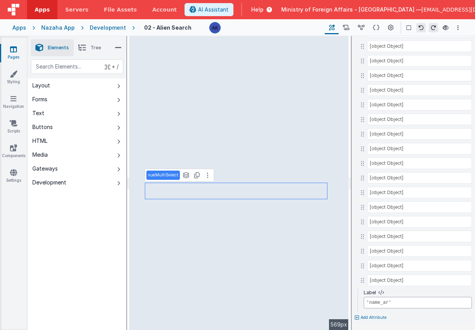
drag, startPoint x: 398, startPoint y: 302, endPoint x: 354, endPoint y: 302, distance: 43.5
click at [355, 302] on div "Label 'name_ar'" at bounding box center [413, 300] width 117 height 22
type input "h"
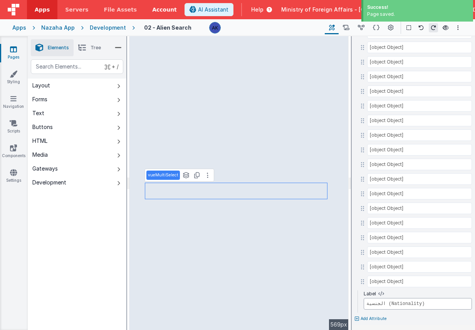
type input "الجنسية (Nationality)"
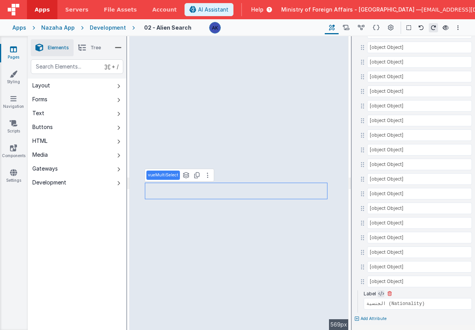
click at [383, 293] on icon at bounding box center [381, 294] width 6 height 6
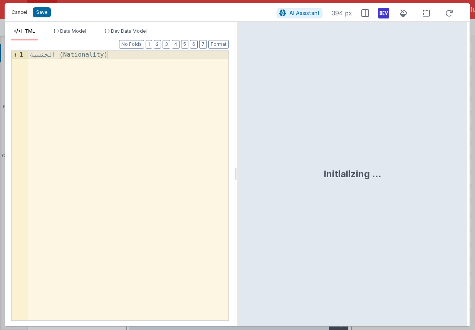
click at [19, 12] on button "Cancel" at bounding box center [19, 12] width 23 height 11
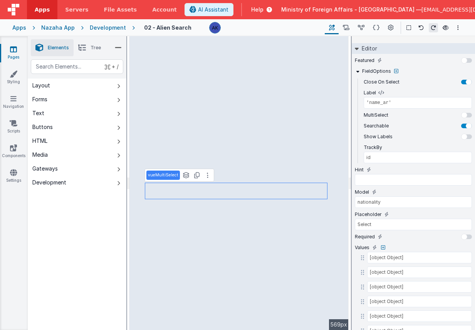
scroll to position [70, 0]
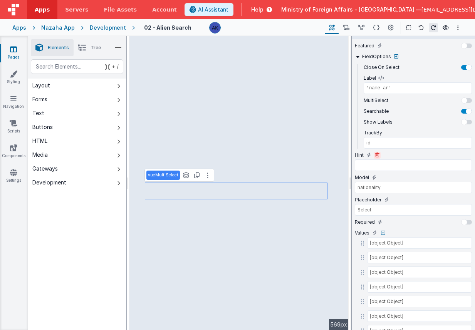
click at [375, 153] on icon at bounding box center [377, 155] width 4 height 5
type input "nationality"
type input "Select"
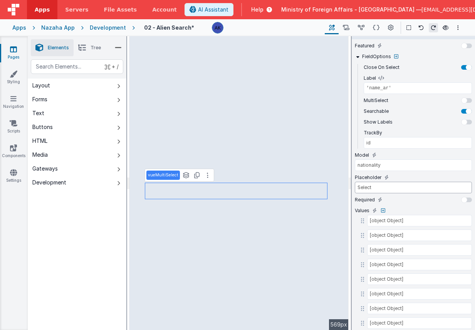
drag, startPoint x: 383, startPoint y: 186, endPoint x: 351, endPoint y: 187, distance: 32.3
click at [470, 121] on div at bounding box center [466, 122] width 11 height 5
click at [377, 28] on icon at bounding box center [376, 28] width 7 height 8
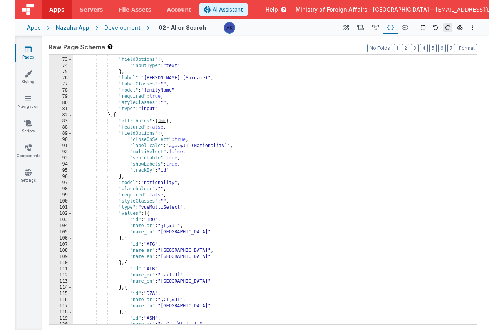
scroll to position [325, 0]
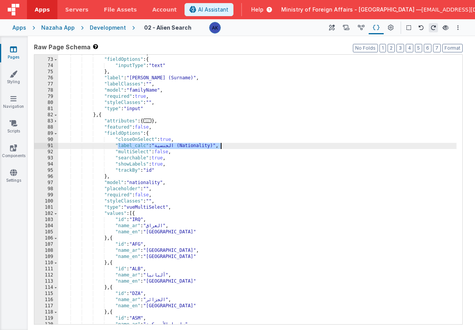
drag, startPoint x: 117, startPoint y: 144, endPoint x: 226, endPoint y: 146, distance: 109.0
click at [226, 146] on div ""featured" : true , "fieldOptions" : { "inputType" : "text" } , "label" : "اللق…" at bounding box center [257, 191] width 398 height 282
drag, startPoint x: 113, startPoint y: 146, endPoint x: 254, endPoint y: 145, distance: 140.9
click at [254, 145] on div ""featured" : true , "fieldOptions" : { "inputType" : "text" } , "label" : "اللق…" at bounding box center [257, 191] width 398 height 282
click at [154, 189] on div ""featured" : true , "fieldOptions" : { "inputType" : "text" } , "label" : "اللق…" at bounding box center [257, 191] width 398 height 282
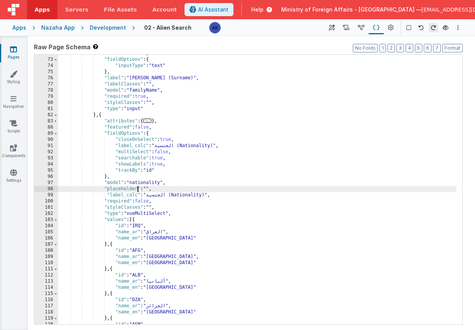
click at [138, 191] on div ""featured" : true , "fieldOptions" : { "inputType" : "text" } , "label" : "اللق…" at bounding box center [257, 191] width 398 height 282
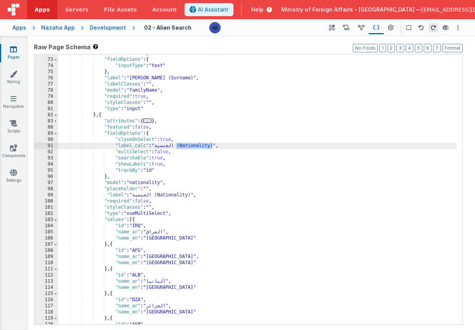
drag, startPoint x: 158, startPoint y: 147, endPoint x: 213, endPoint y: 145, distance: 55.1
click at [213, 145] on div ""featured" : true , "fieldOptions" : { "inputType" : "text" } , "label" : "اللق…" at bounding box center [257, 191] width 398 height 282
click at [160, 164] on div ""featured" : true , "fieldOptions" : { "inputType" : "text" } , "label" : "اللق…" at bounding box center [257, 191] width 398 height 282
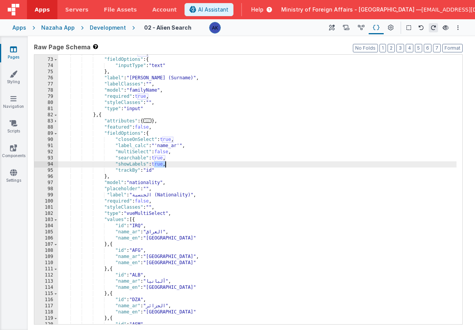
click at [160, 164] on div ""featured" : true , "fieldOptions" : { "inputType" : "text" } , "label" : "اللق…" at bounding box center [257, 191] width 398 height 282
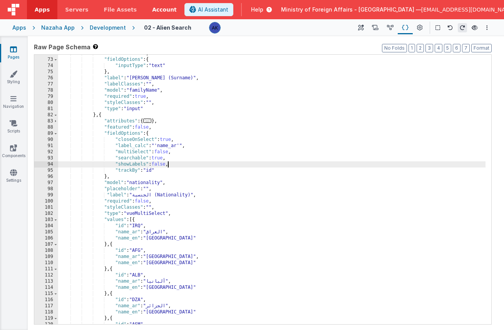
scroll to position [312, 0]
click at [15, 99] on icon at bounding box center [13, 99] width 6 height 8
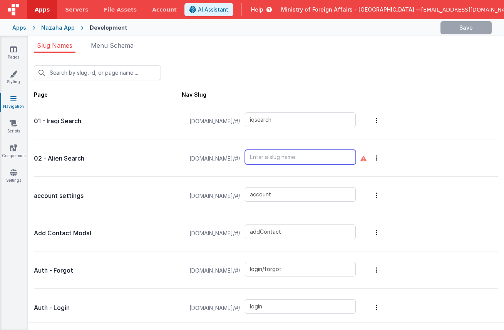
click at [299, 154] on input "text" at bounding box center [300, 157] width 111 height 15
type input "aliensearch"
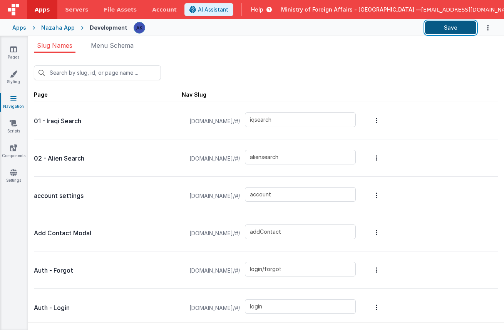
click at [453, 30] on button "Save" at bounding box center [450, 27] width 51 height 13
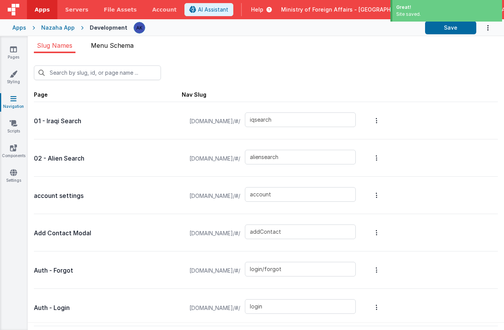
click at [110, 48] on span "Menu Schema" at bounding box center [112, 46] width 43 height 8
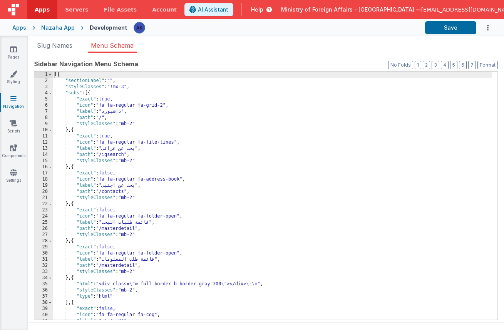
click at [116, 193] on div "[{ "sectionLabel" : "" , "styleClasses" : "!mx-3" , "subs" : [{ "exact" : true …" at bounding box center [272, 202] width 439 height 260
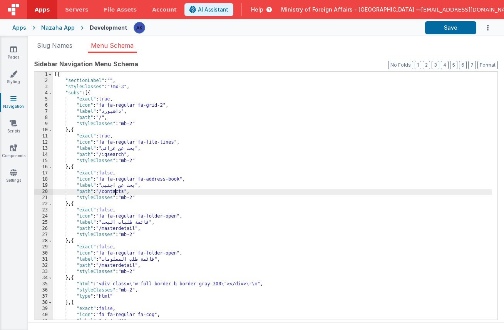
click at [116, 193] on div "[{ "sectionLabel" : "" , "styleClasses" : "!mx-3" , "subs" : [{ "exact" : true …" at bounding box center [272, 202] width 439 height 260
click at [464, 30] on button "Save" at bounding box center [450, 27] width 51 height 13
click at [22, 52] on link "Pages" at bounding box center [14, 52] width 28 height 15
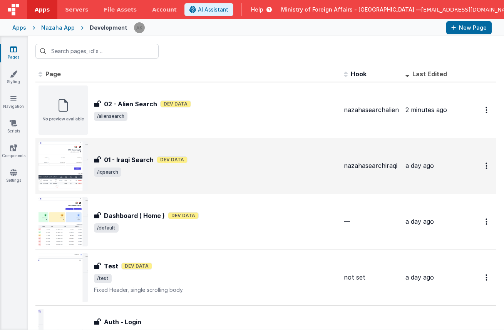
click at [80, 147] on img at bounding box center [62, 165] width 49 height 49
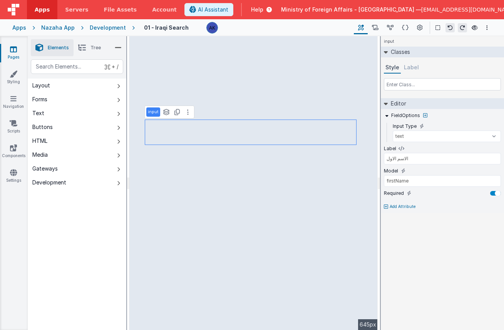
click at [402, 207] on p "Add Attribute" at bounding box center [403, 207] width 26 height 6
type input "featured"
click at [474, 204] on div at bounding box center [495, 204] width 11 height 5
type input "الاسم الاب"
type input "fatherName"
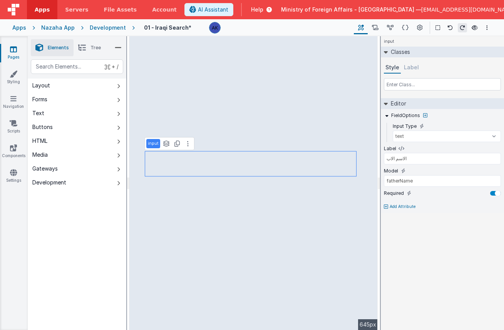
click at [407, 207] on p "Add Attribute" at bounding box center [403, 207] width 26 height 6
type input "featured"
click at [474, 203] on div at bounding box center [495, 204] width 11 height 5
type input "الاسم الجد"
type input "grandName"
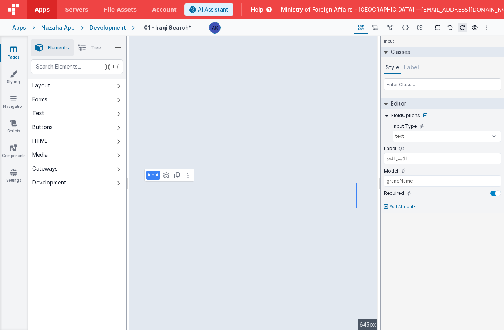
click at [411, 206] on p "Add Attribute" at bounding box center [403, 207] width 26 height 6
type input "featured"
click at [474, 202] on div at bounding box center [495, 204] width 11 height 5
click at [112, 29] on div "Development" at bounding box center [108, 28] width 36 height 8
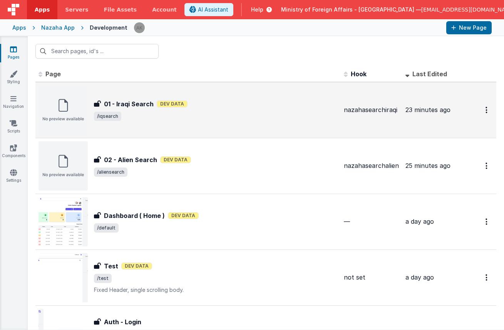
click at [52, 111] on img at bounding box center [62, 109] width 49 height 49
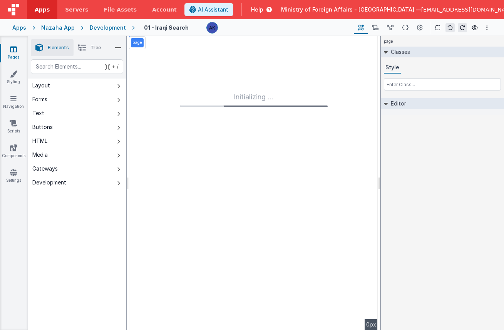
click at [116, 30] on div "Development" at bounding box center [108, 28] width 36 height 8
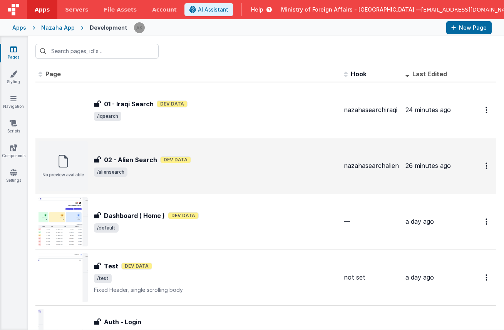
click at [67, 156] on img at bounding box center [62, 165] width 49 height 49
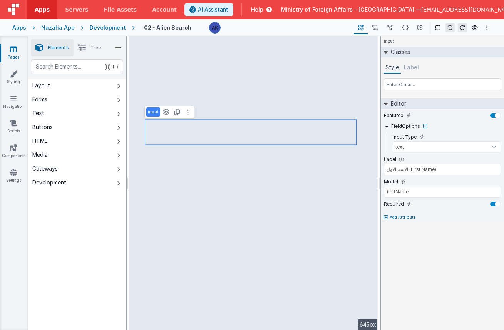
type input "اللقب (Surname)"
type input "familyName"
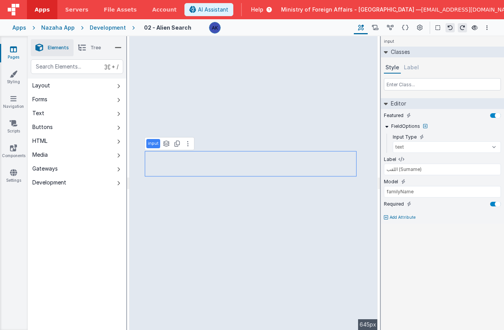
type input "'name_ar'"
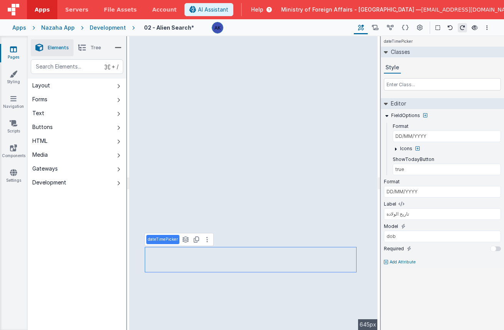
type input "passno"
